Goal: Use online tool/utility: Utilize a website feature to perform a specific function

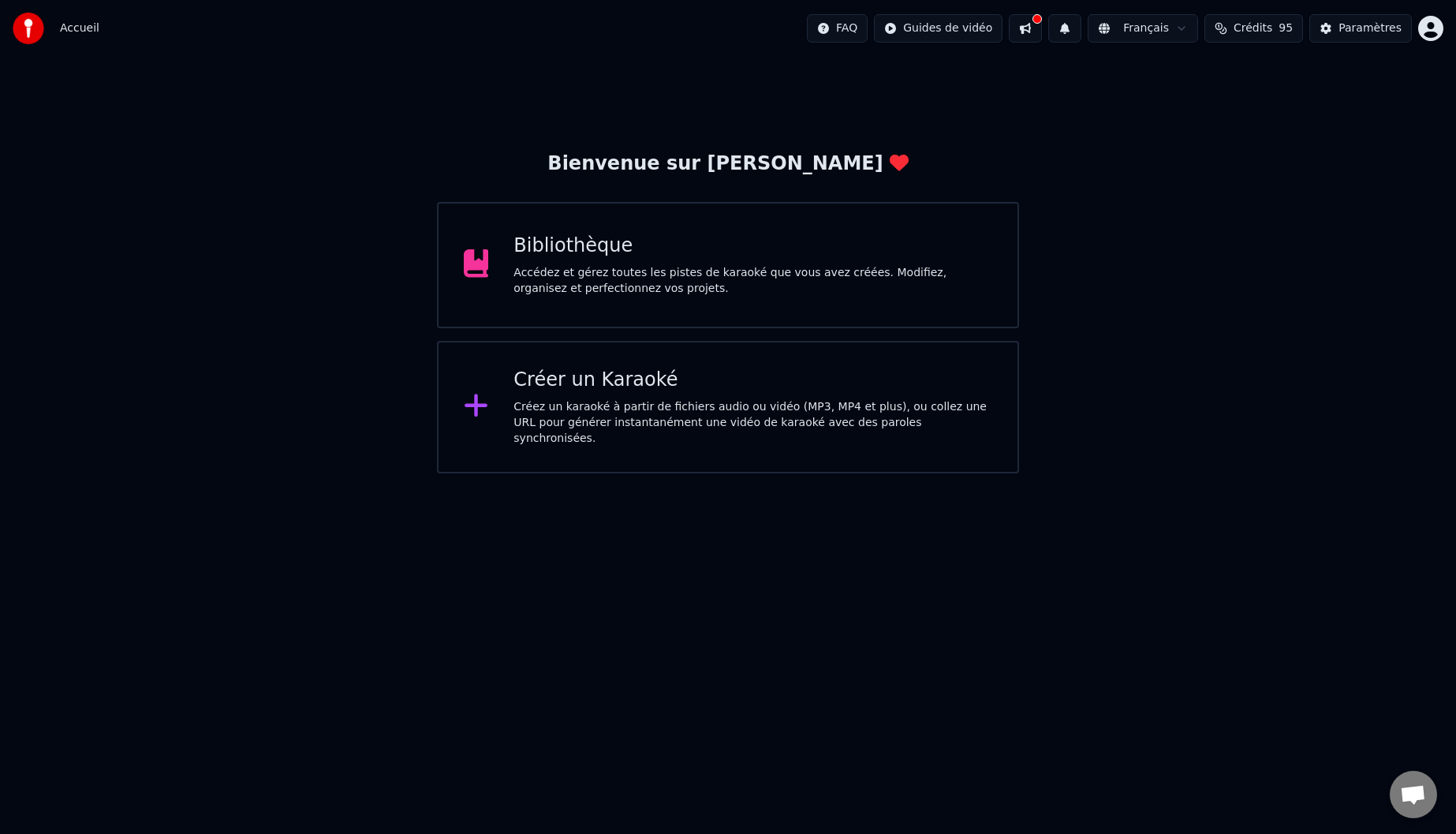
click at [658, 281] on div "Accédez et gérez toutes les pistes de karaoké que vous avez créées. Modifiez, o…" at bounding box center [752, 280] width 479 height 32
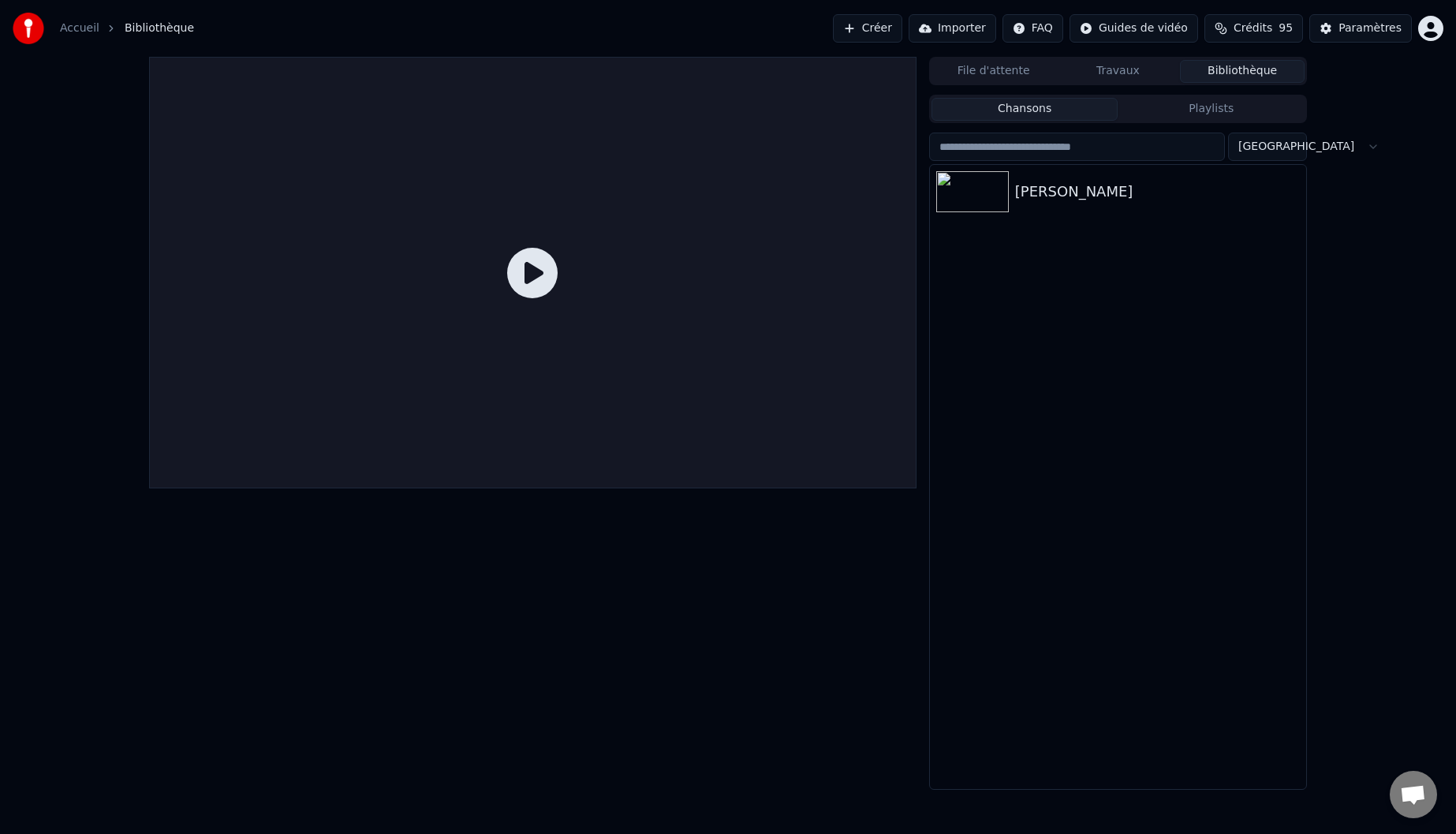
click at [1132, 68] on button "Travaux" at bounding box center [1119, 72] width 124 height 23
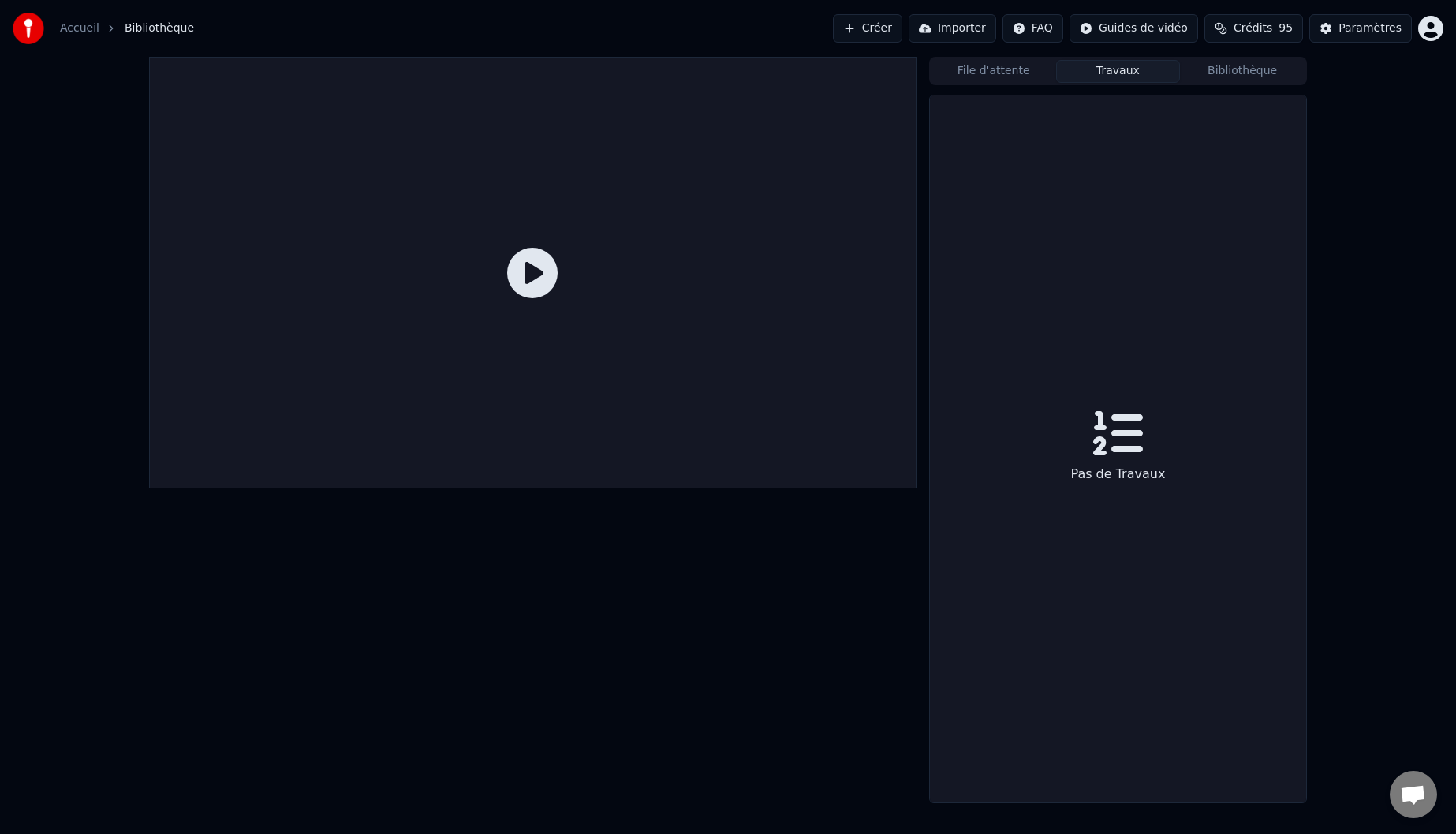
click at [1249, 70] on button "Bibliothèque" at bounding box center [1243, 72] width 124 height 23
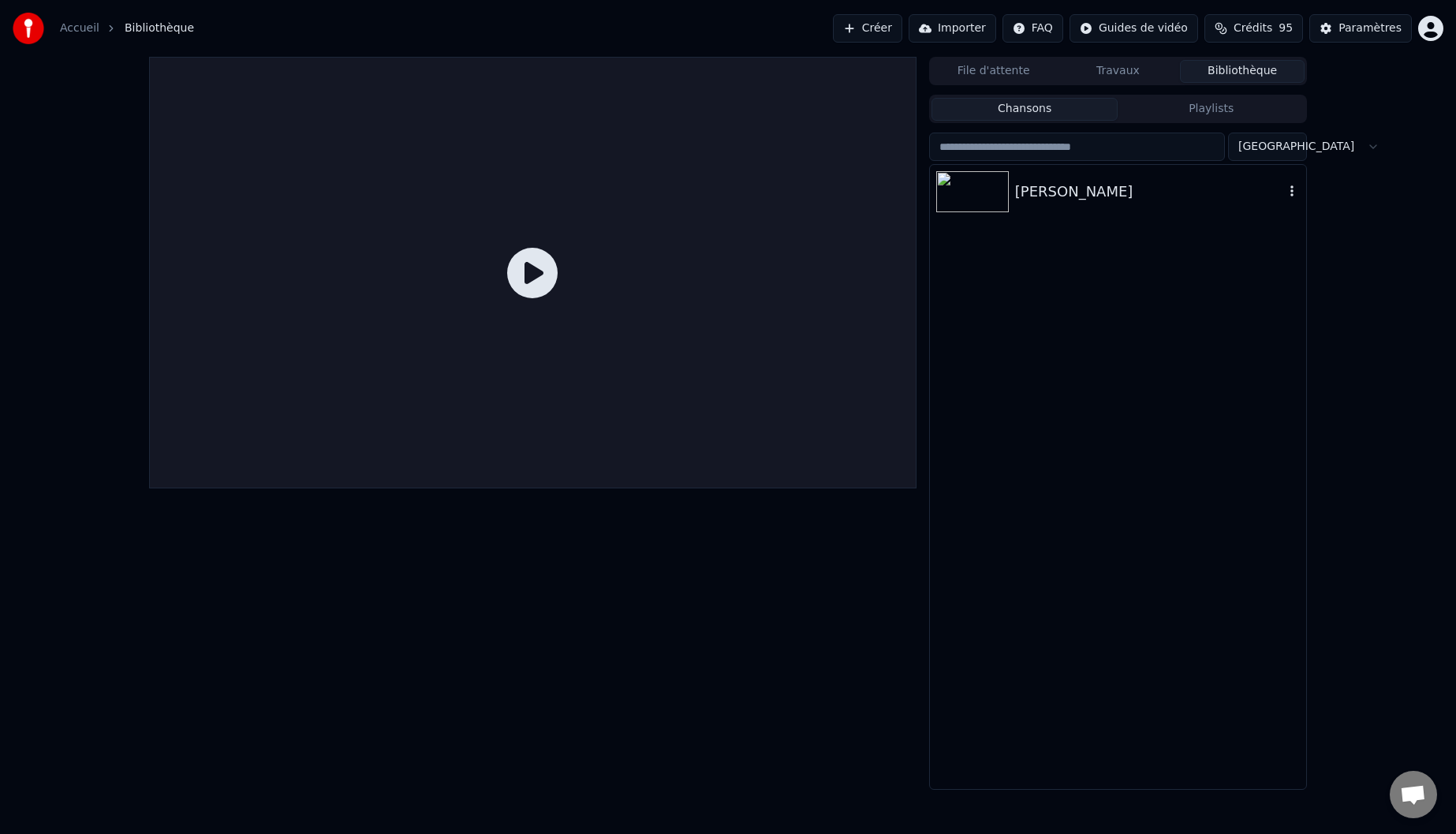
click at [1054, 201] on div "[PERSON_NAME]" at bounding box center [1149, 191] width 269 height 22
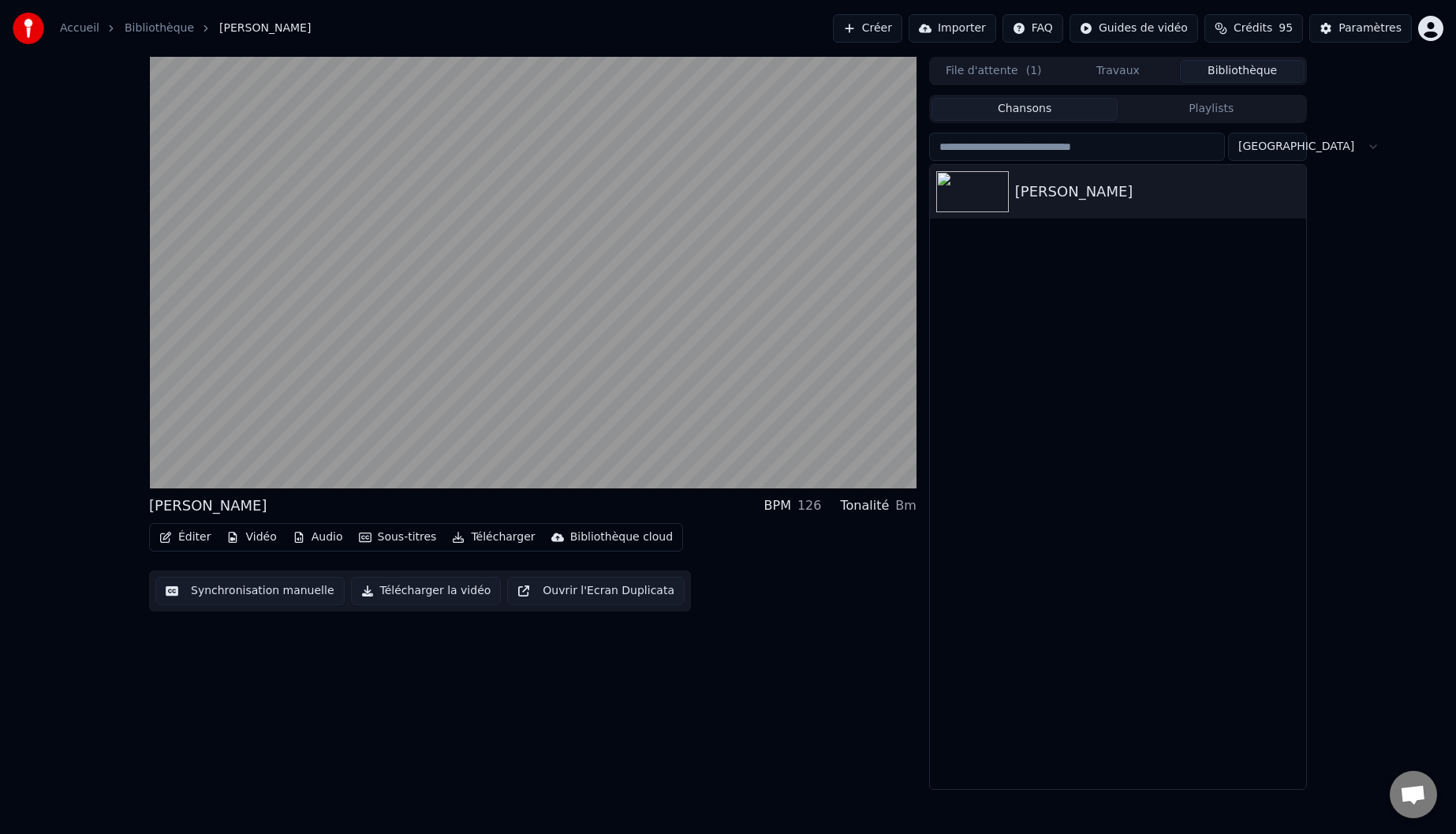
click at [318, 538] on button "Audio" at bounding box center [318, 537] width 63 height 22
click at [384, 675] on div "[PERSON_NAME] BPM 126 Tonalité Bm Éditer Vidéo Audio Sous-titres Télécharger Bi…" at bounding box center [532, 423] width 768 height 734
click at [316, 538] on button "Audio" at bounding box center [318, 537] width 63 height 22
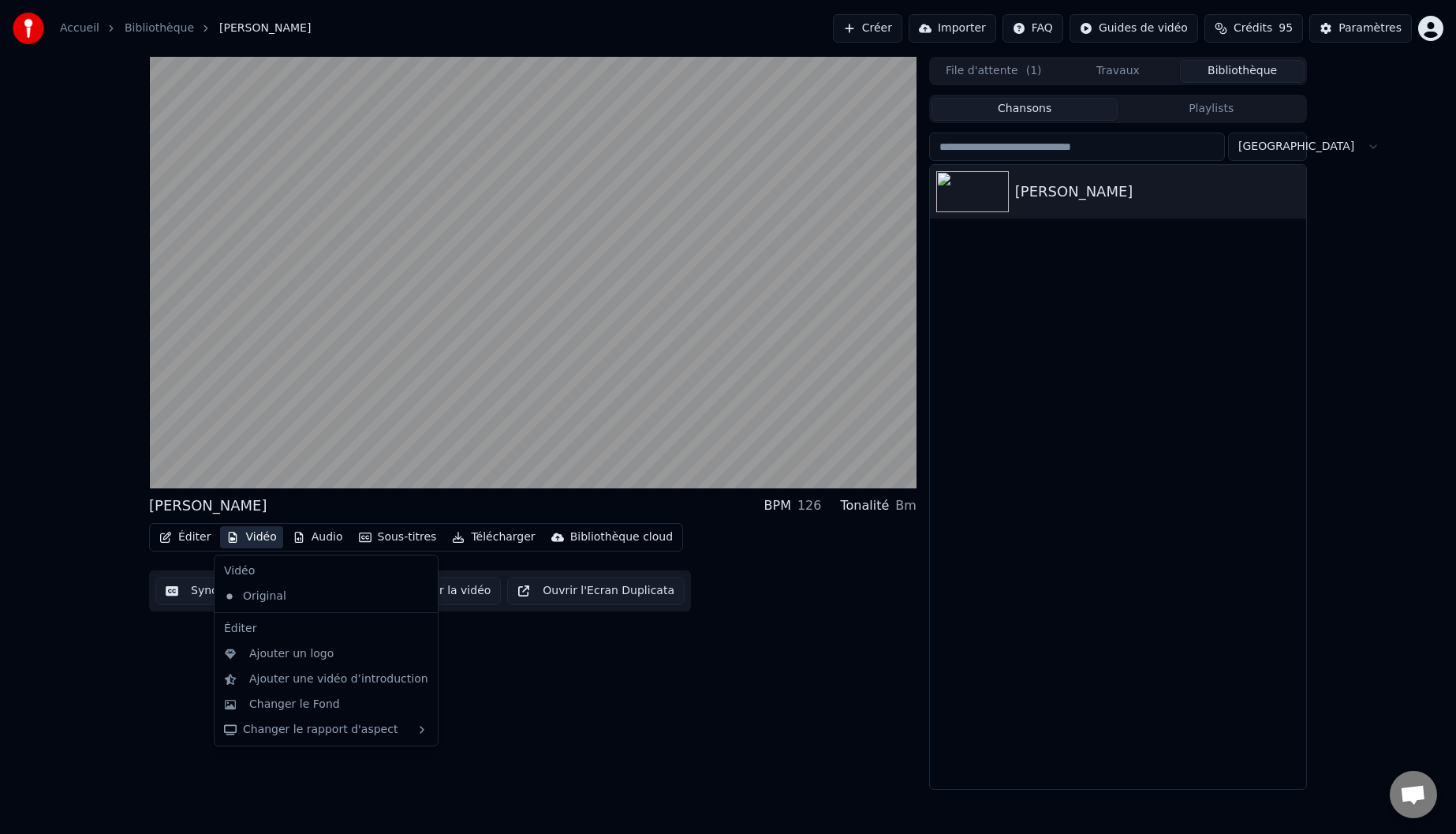
click at [267, 541] on button "Vidéo" at bounding box center [250, 537] width 62 height 22
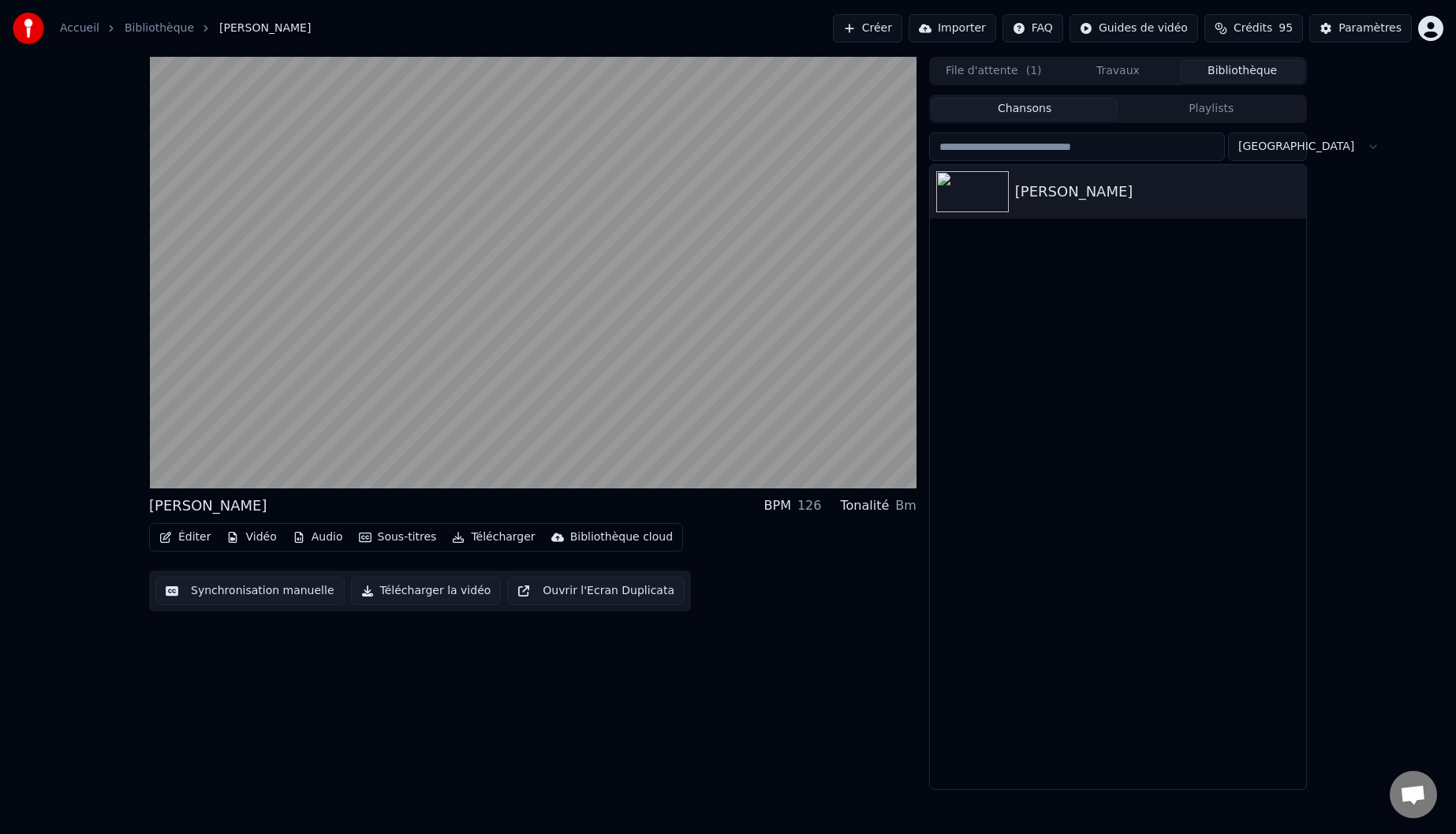
click at [267, 541] on button "Vidéo" at bounding box center [250, 537] width 62 height 22
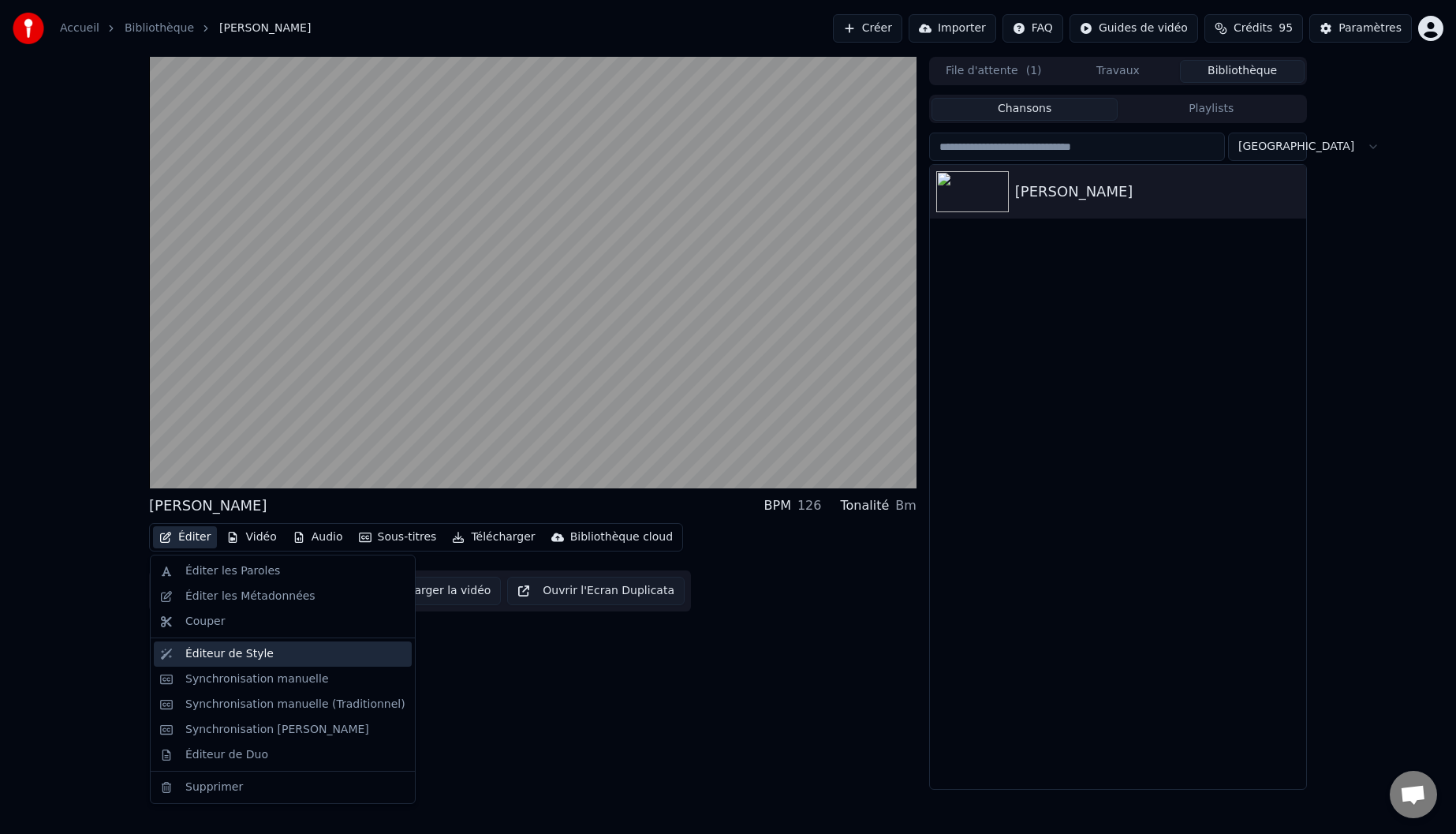
click at [223, 651] on div "Éditeur de Style" at bounding box center [229, 654] width 88 height 16
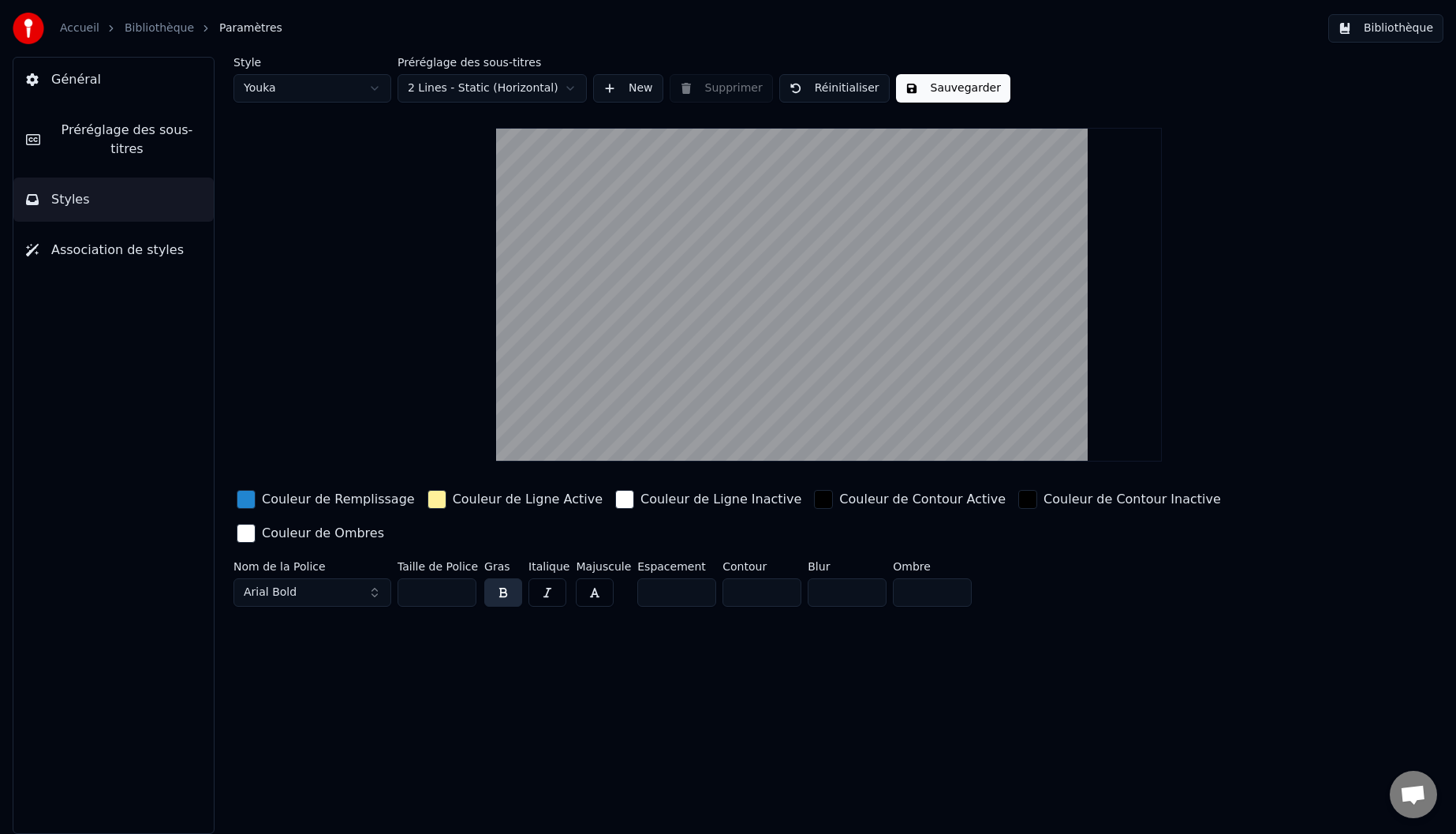
click at [151, 139] on span "Préréglage des sous-titres" at bounding box center [126, 140] width 148 height 38
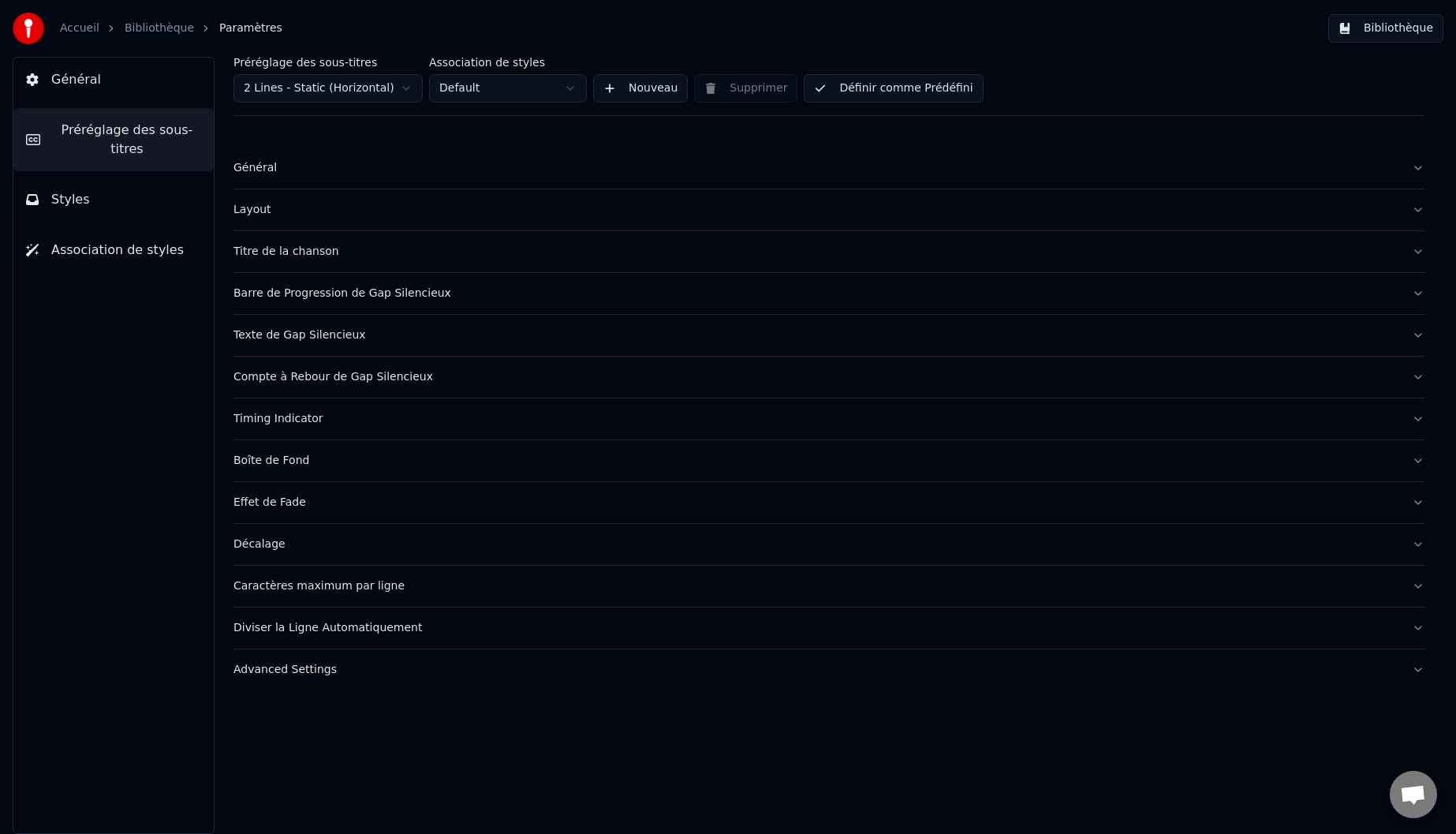
click at [400, 377] on div "Compte à Rebour de Gap Silencieux" at bounding box center [816, 377] width 1166 height 16
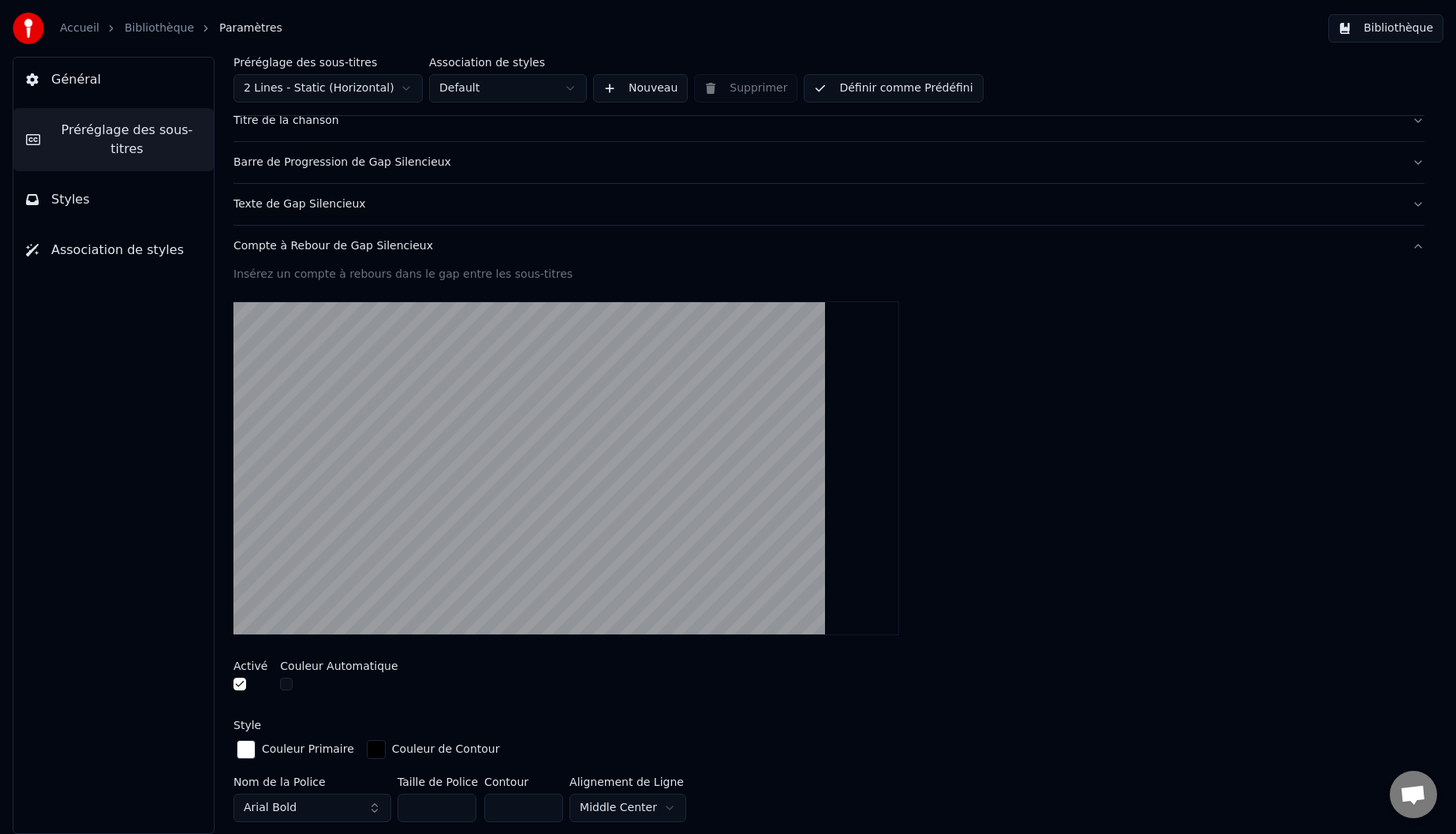
scroll to position [316, 0]
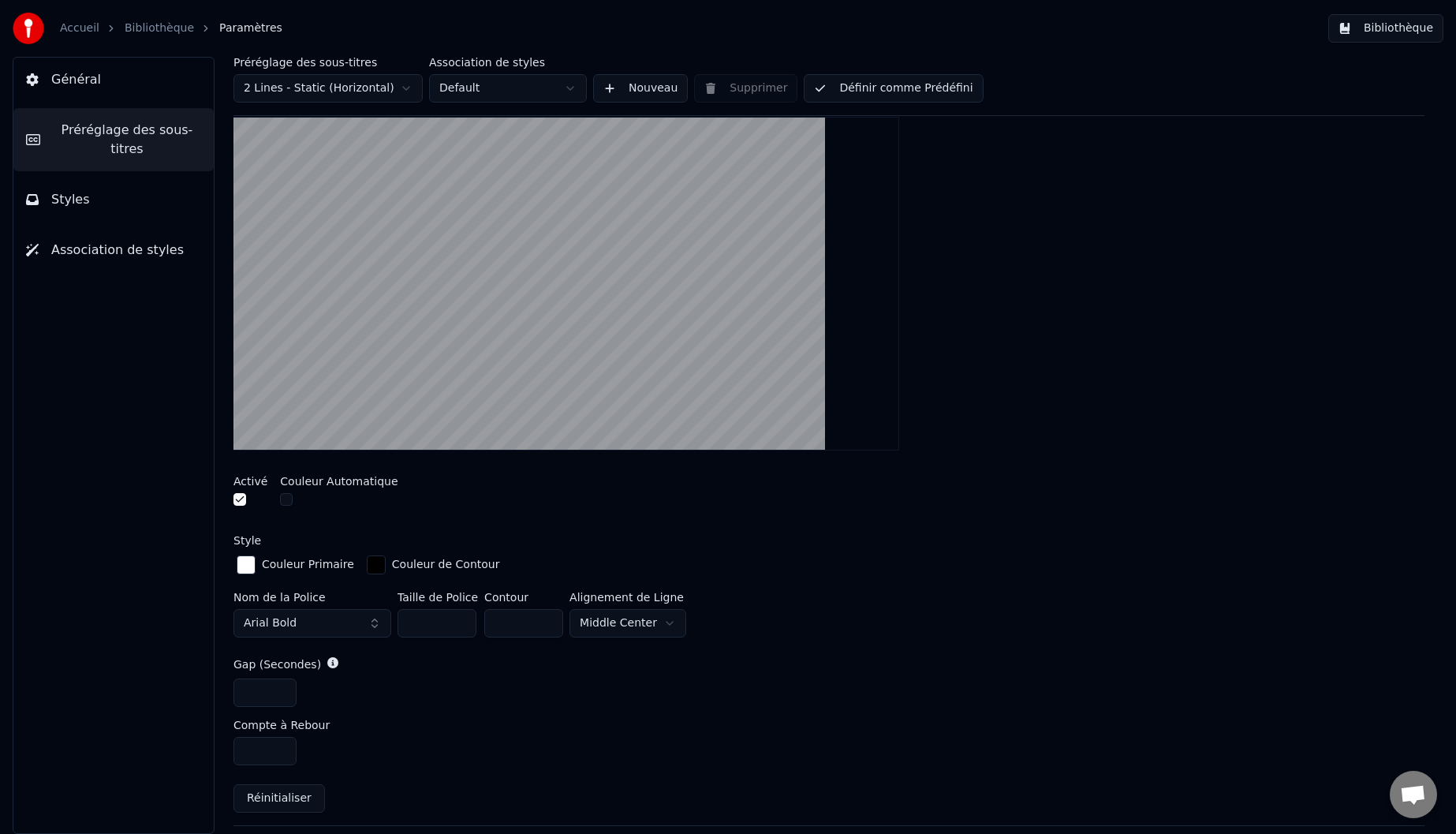
drag, startPoint x: 251, startPoint y: 749, endPoint x: 241, endPoint y: 752, distance: 10.4
click at [242, 752] on input "*" at bounding box center [265, 752] width 63 height 29
type input "**"
click at [371, 696] on div "*" at bounding box center [829, 693] width 1191 height 29
click at [279, 687] on input "*" at bounding box center [265, 693] width 63 height 29
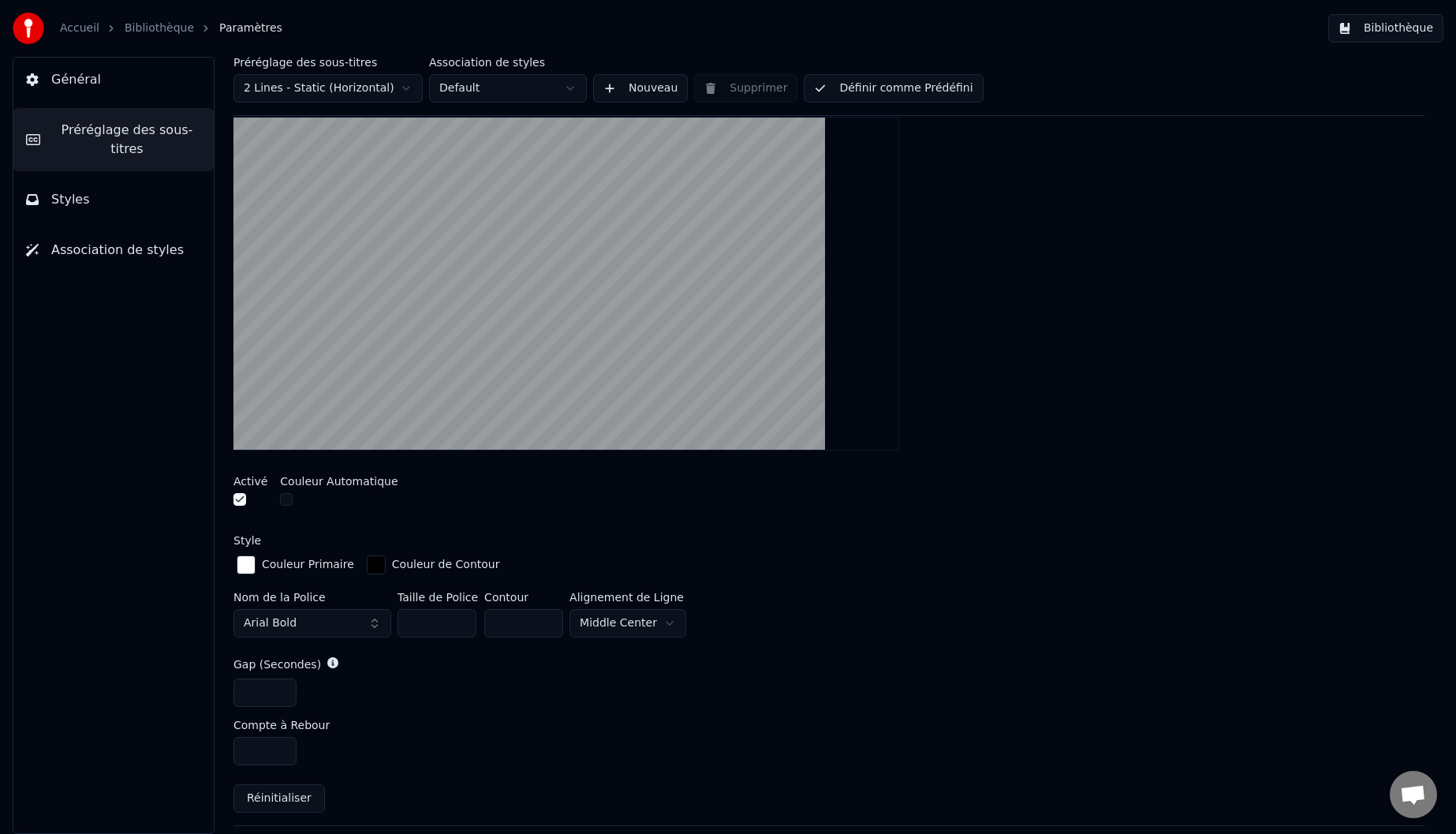
click at [279, 687] on input "*" at bounding box center [265, 693] width 63 height 29
click at [279, 688] on input "*" at bounding box center [265, 693] width 63 height 29
type input "**"
click at [279, 688] on input "**" at bounding box center [265, 693] width 63 height 29
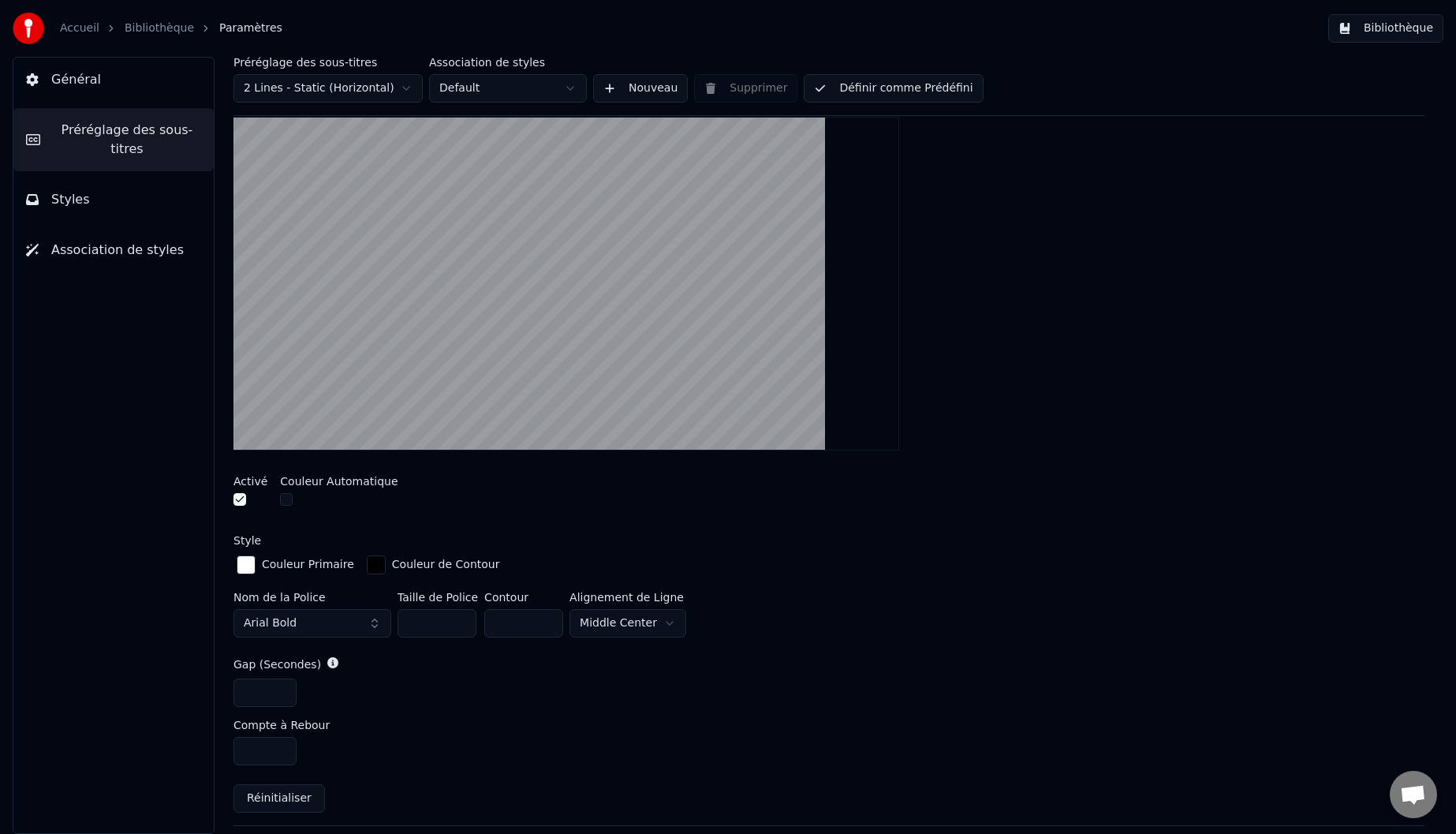
click at [374, 712] on div "Insérez un compte à rebours dans le gap entre les sous-titres Activé Couleur Au…" at bounding box center [829, 453] width 1191 height 743
drag, startPoint x: 431, startPoint y: 623, endPoint x: 402, endPoint y: 621, distance: 29.1
click at [402, 621] on input "***" at bounding box center [437, 624] width 79 height 29
type input "***"
click at [437, 684] on div "**" at bounding box center [829, 693] width 1191 height 29
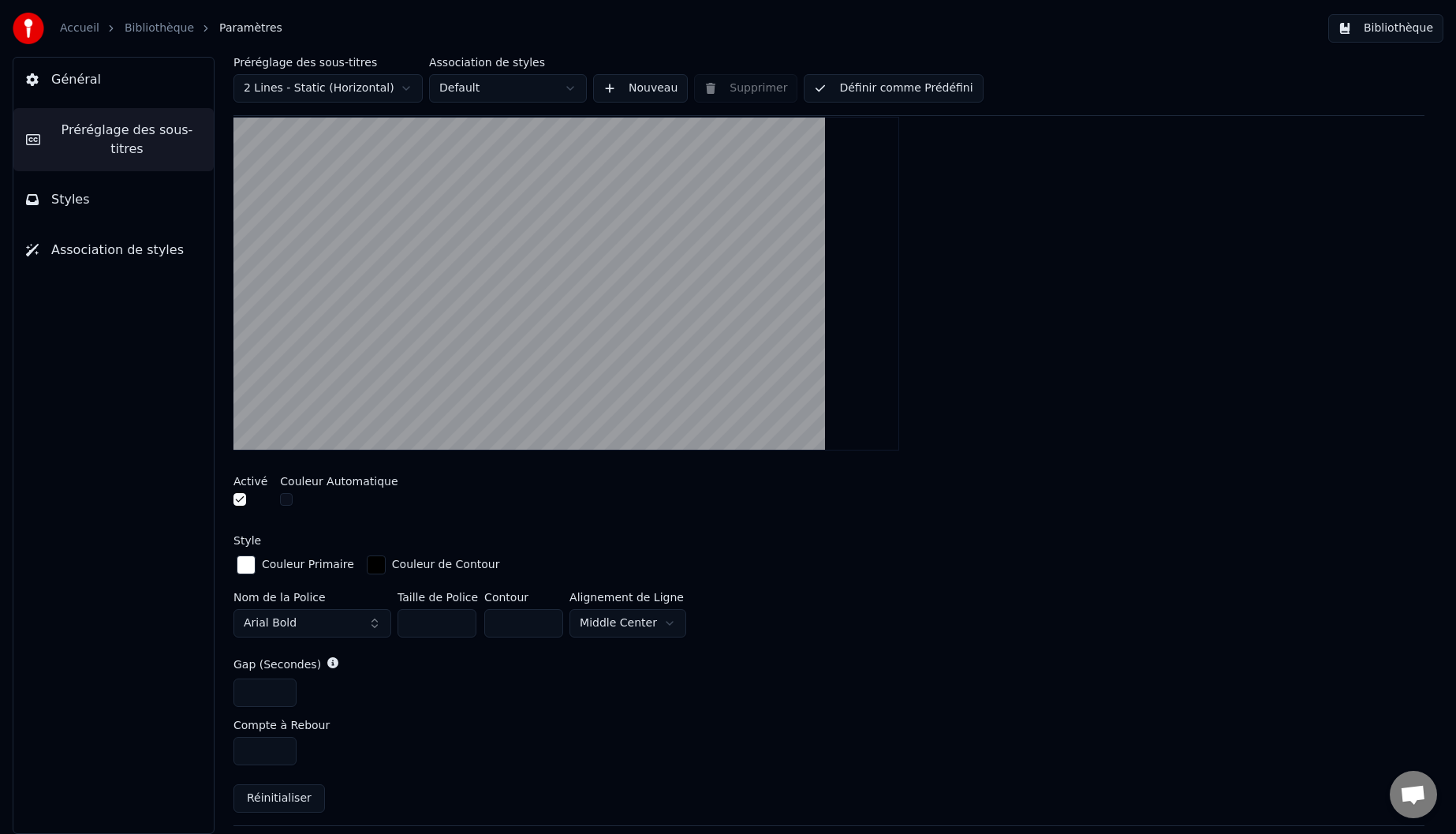
click at [82, 81] on span "Général" at bounding box center [76, 79] width 50 height 19
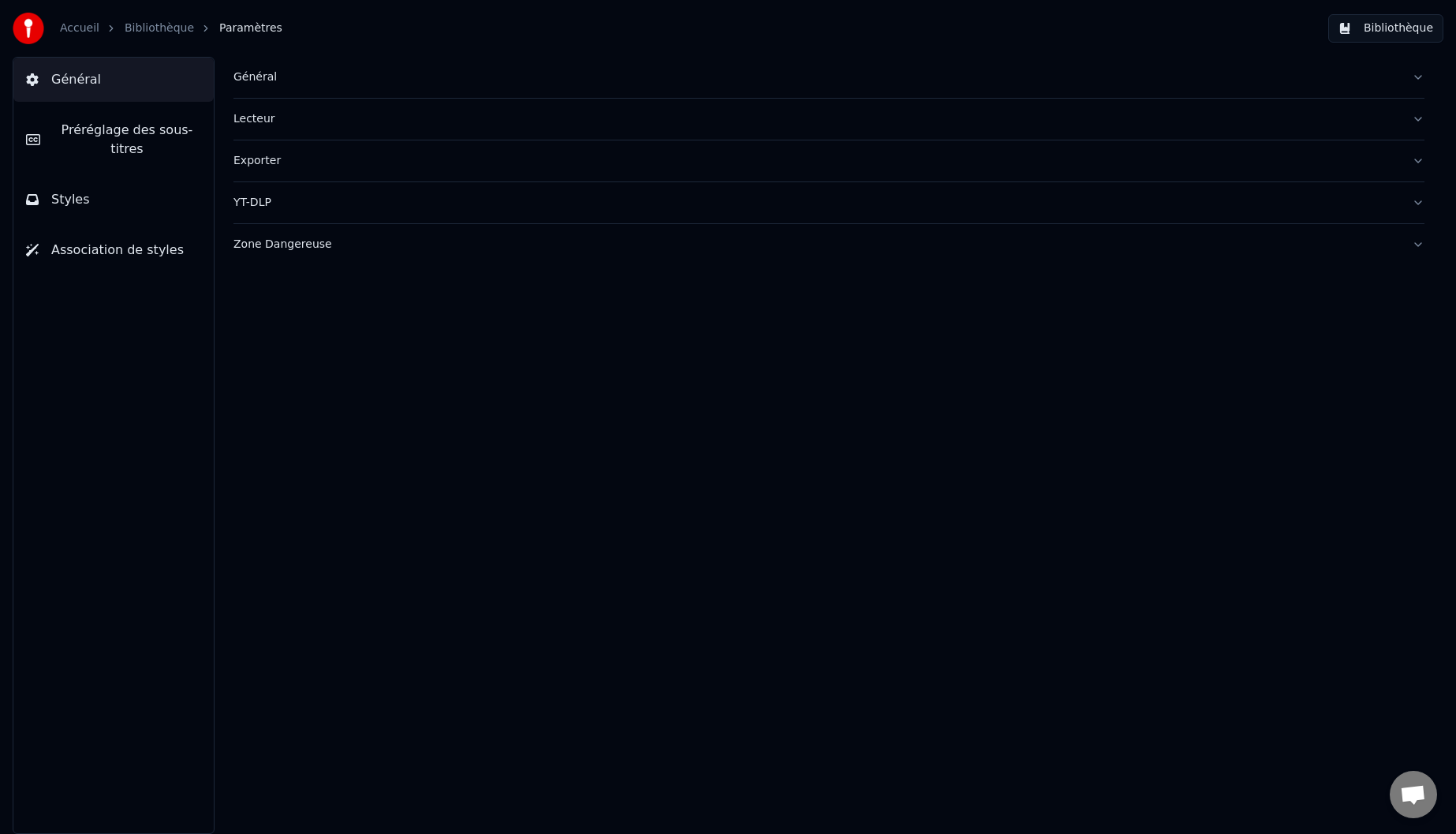
scroll to position [0, 0]
click at [86, 132] on span "Préréglage des sous-titres" at bounding box center [126, 140] width 148 height 38
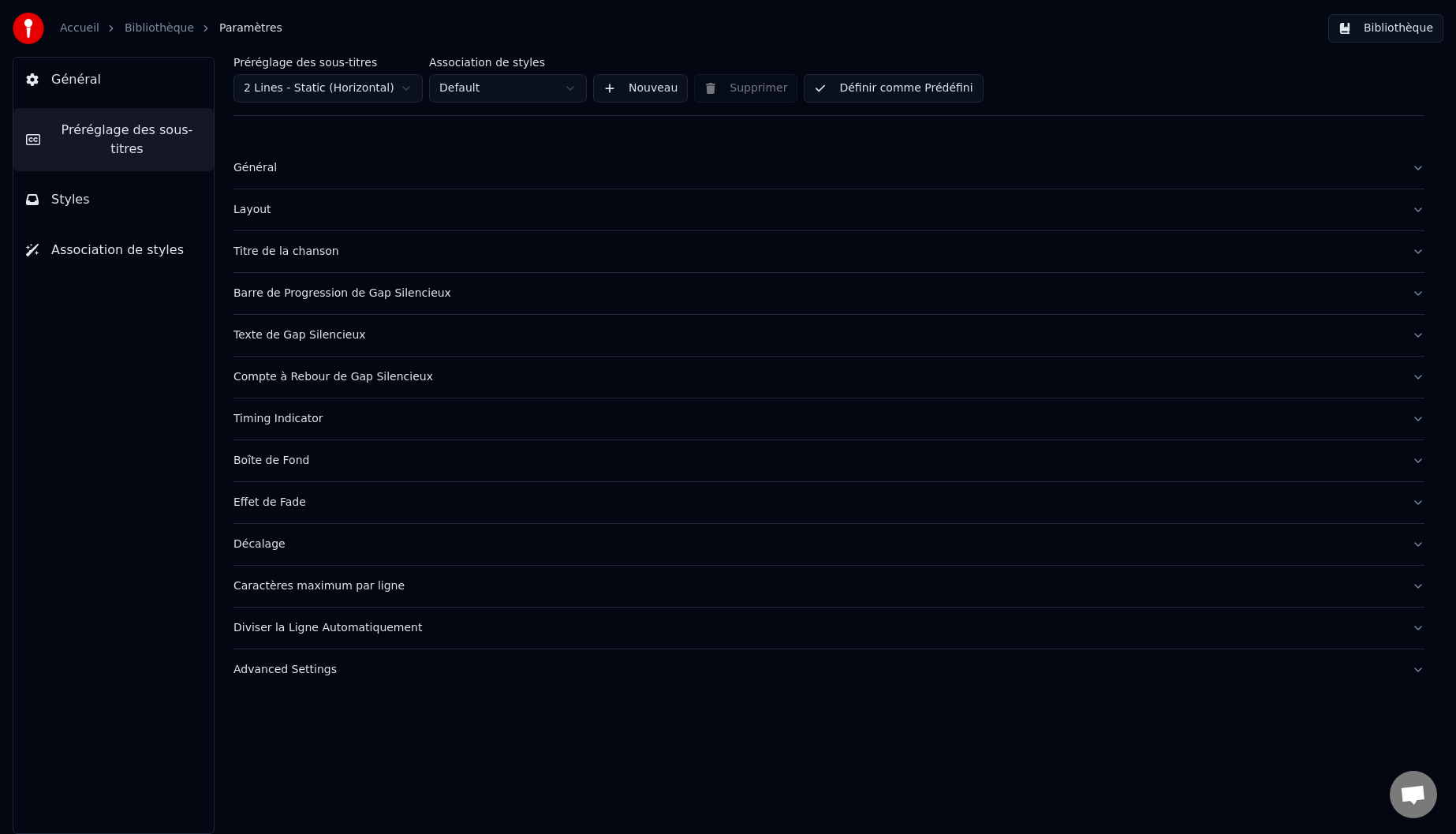
click at [1384, 29] on button "Bibliothèque" at bounding box center [1386, 29] width 115 height 29
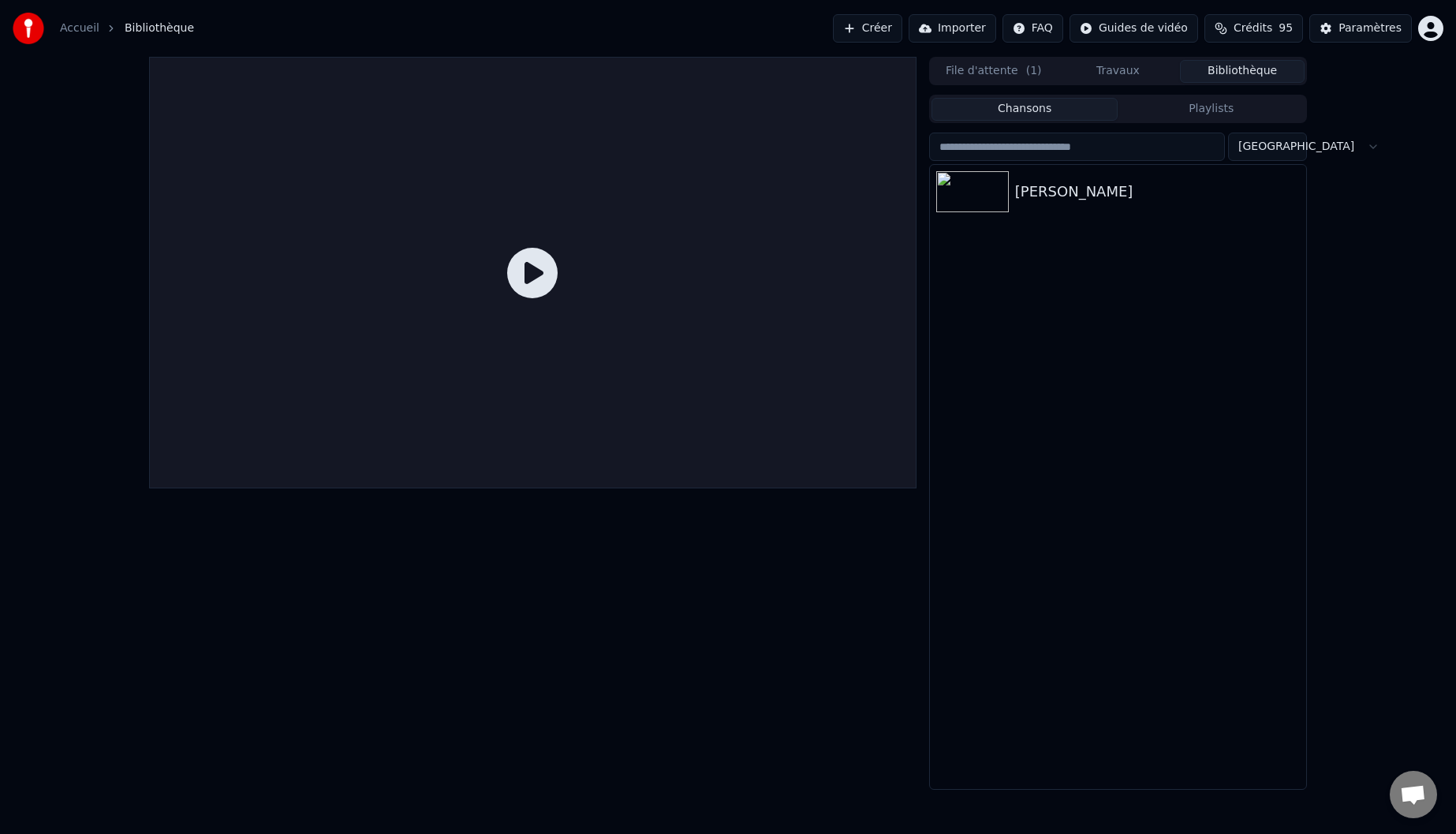
click at [537, 274] on icon at bounding box center [532, 273] width 51 height 51
click at [1064, 190] on div "[PERSON_NAME]" at bounding box center [1149, 191] width 269 height 22
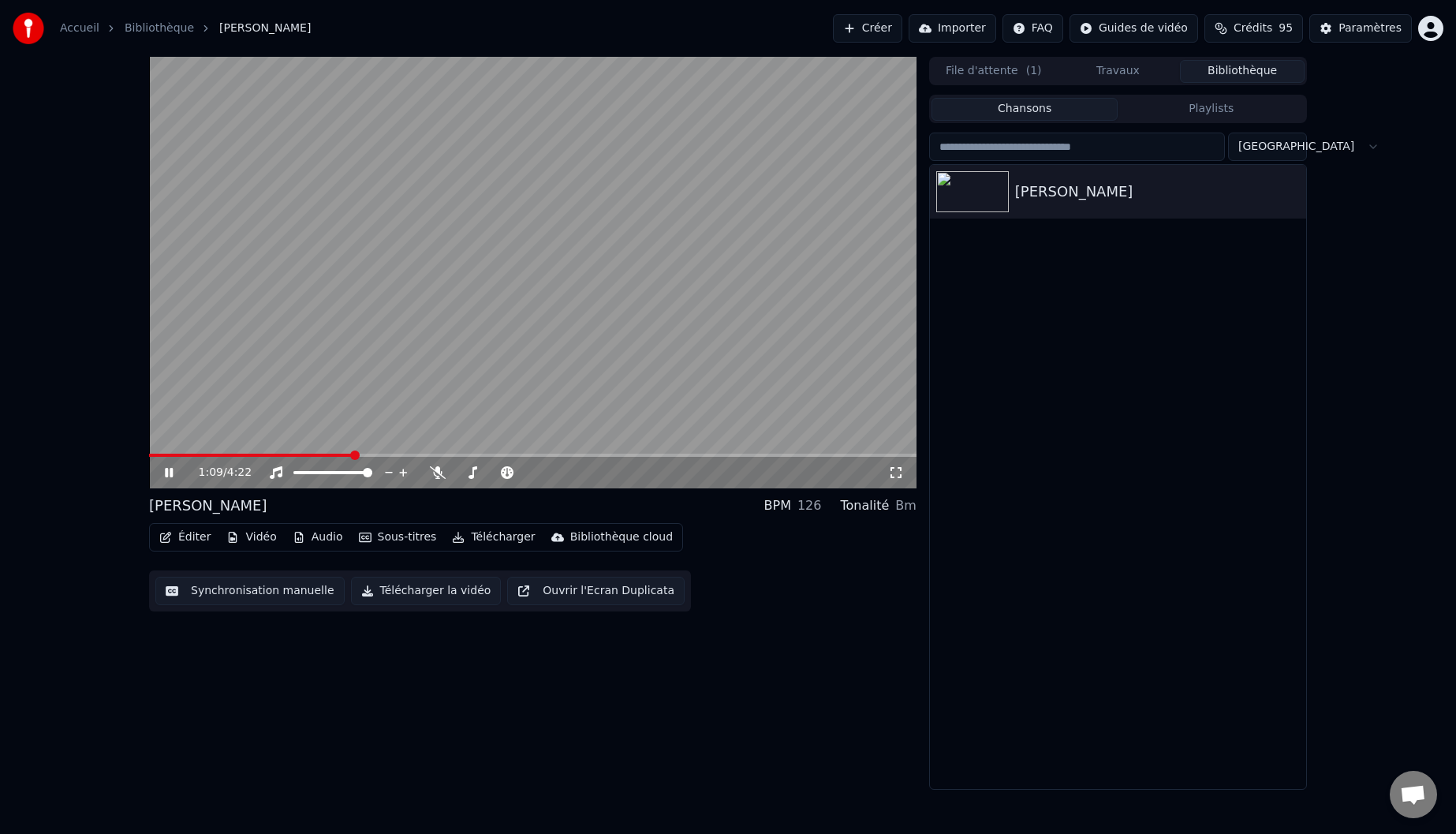
click at [294, 454] on span at bounding box center [250, 455] width 204 height 3
click at [275, 454] on span at bounding box center [223, 455] width 148 height 3
click at [253, 454] on span at bounding box center [202, 455] width 106 height 3
click at [237, 454] on span at bounding box center [193, 455] width 88 height 3
click at [237, 409] on video at bounding box center [532, 272] width 768 height 431
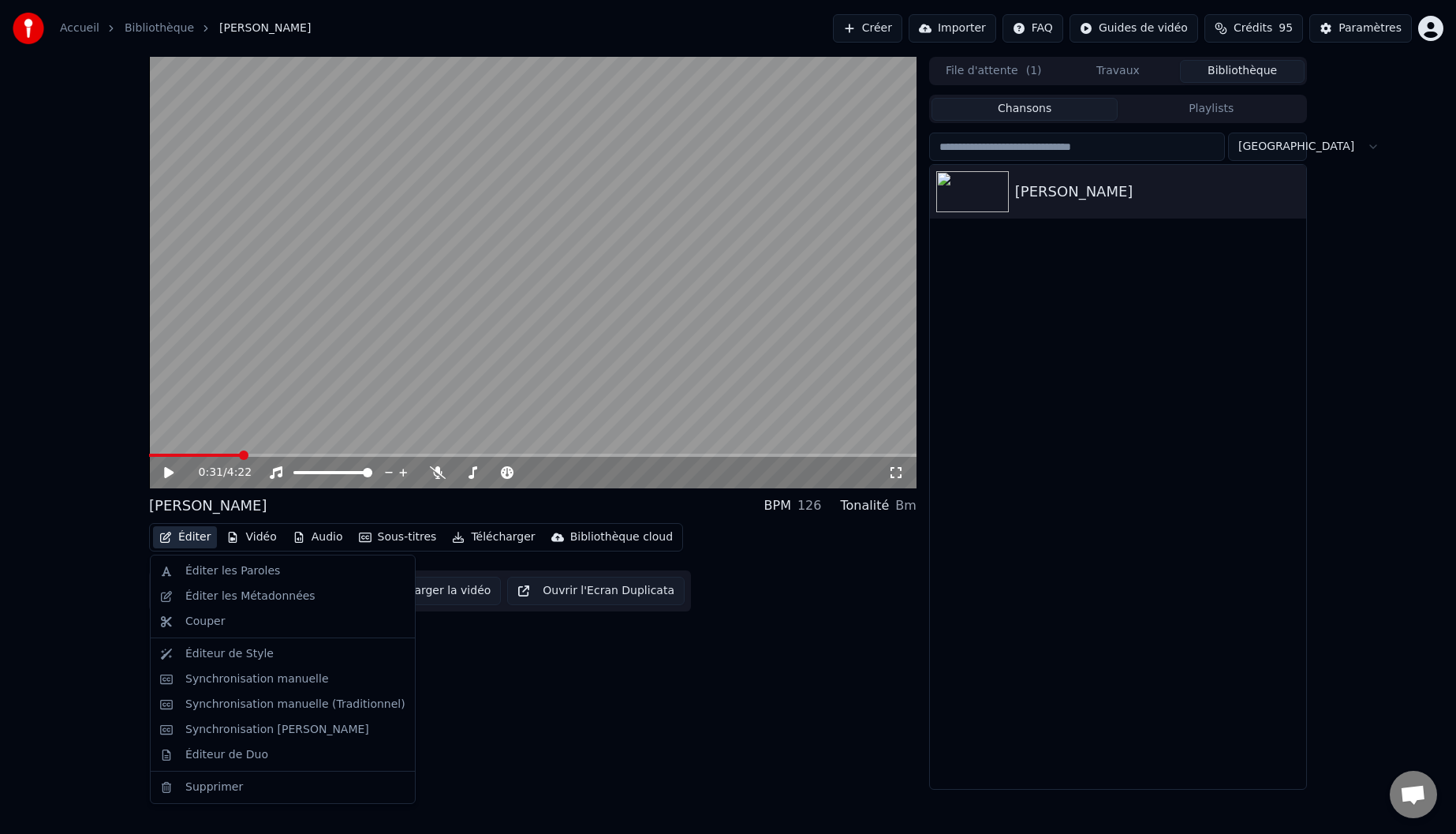
click at [198, 539] on button "Éditer" at bounding box center [185, 537] width 64 height 22
click at [250, 684] on div "Synchronisation manuelle" at bounding box center [257, 679] width 143 height 16
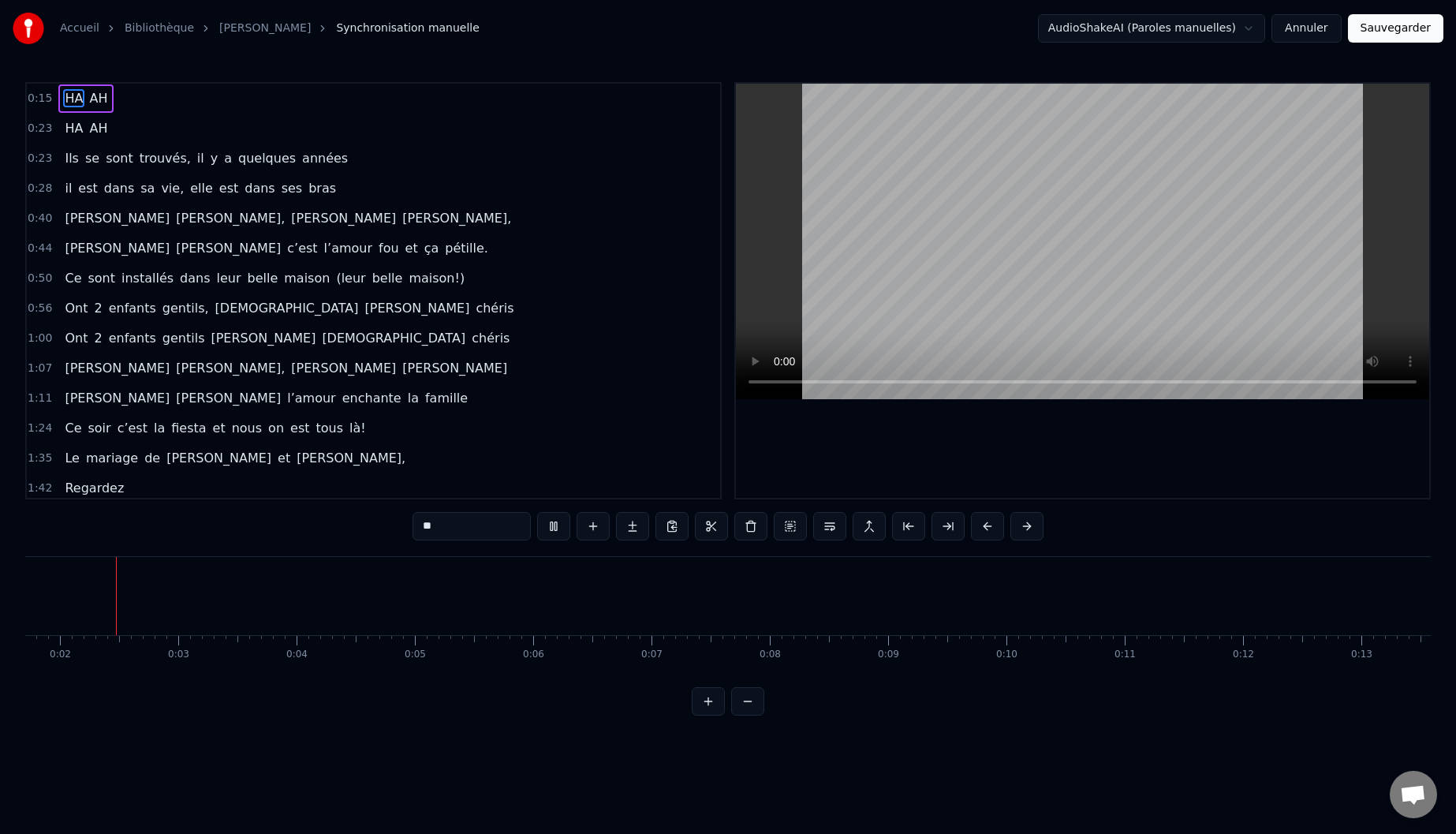
scroll to position [0, 201]
click at [555, 527] on button at bounding box center [554, 527] width 33 height 29
click at [1311, 33] on button "Annuler" at bounding box center [1306, 29] width 70 height 29
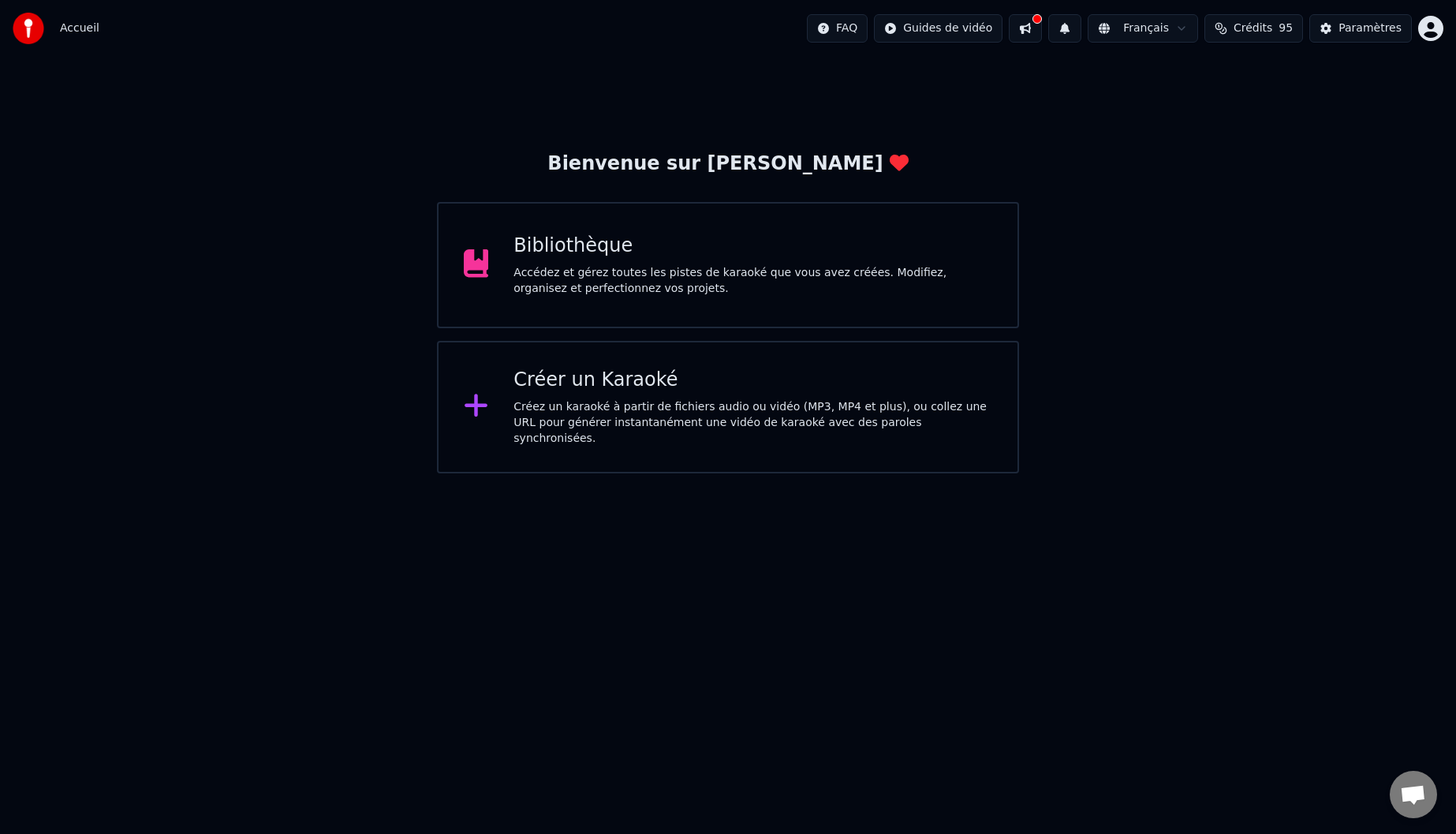
click at [664, 260] on div "Bibliothèque Accédez et gérez toutes les pistes de karaoké que vous avez créées…" at bounding box center [752, 265] width 479 height 63
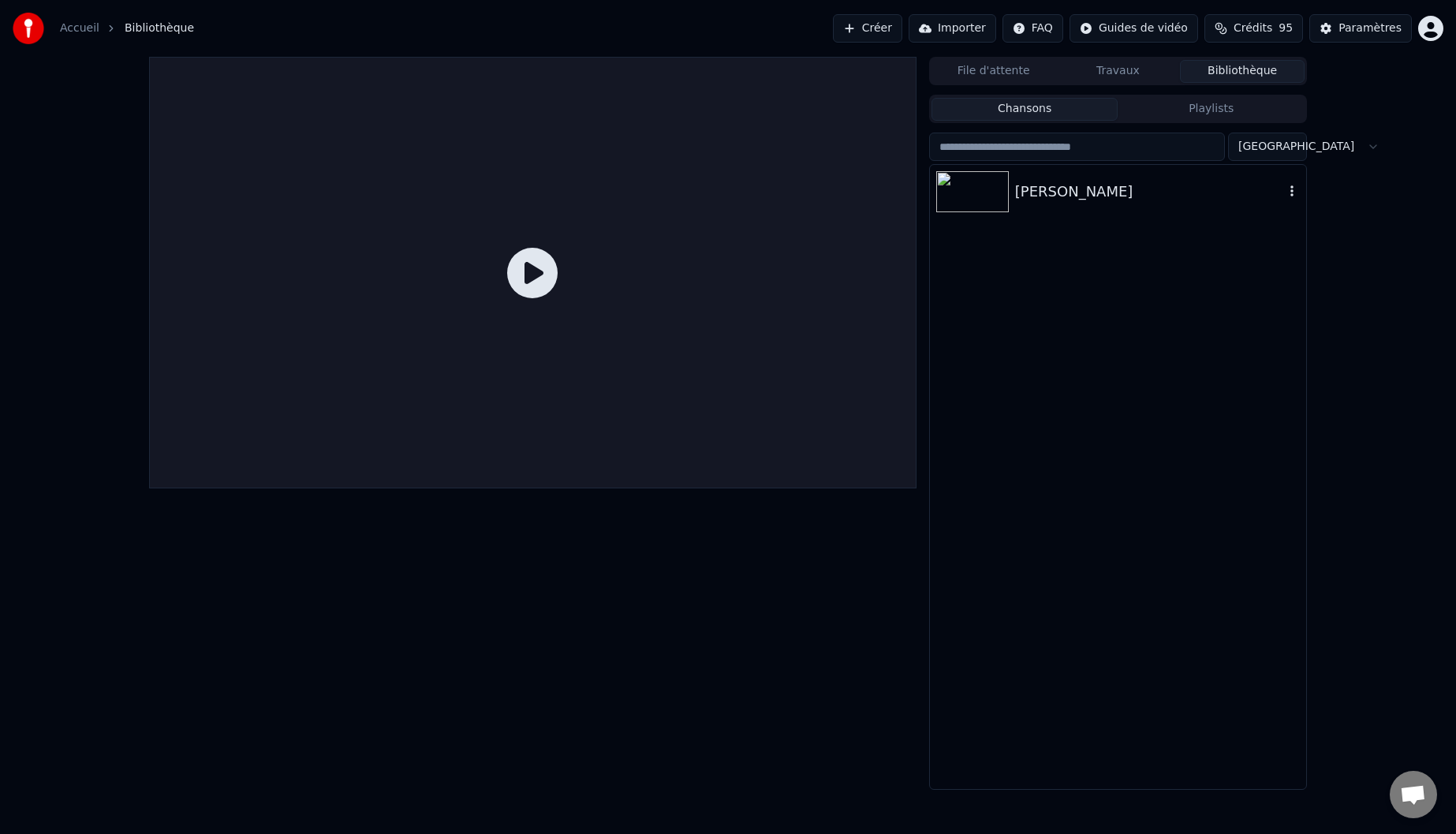
click at [1095, 195] on div "[PERSON_NAME]" at bounding box center [1149, 191] width 269 height 22
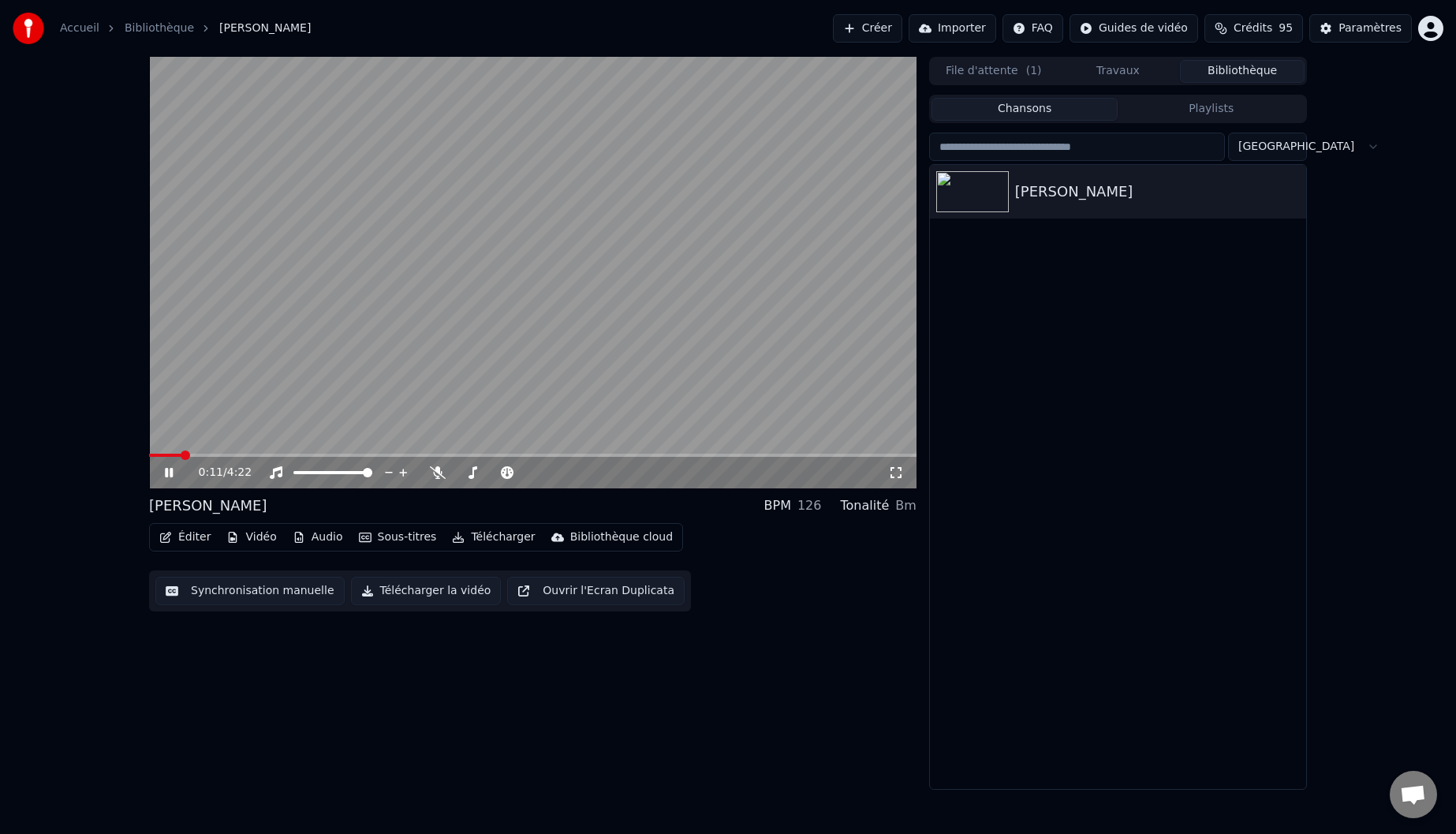
click at [183, 454] on span at bounding box center [532, 455] width 768 height 3
click at [715, 381] on video at bounding box center [532, 272] width 768 height 431
